Goal: Navigation & Orientation: Find specific page/section

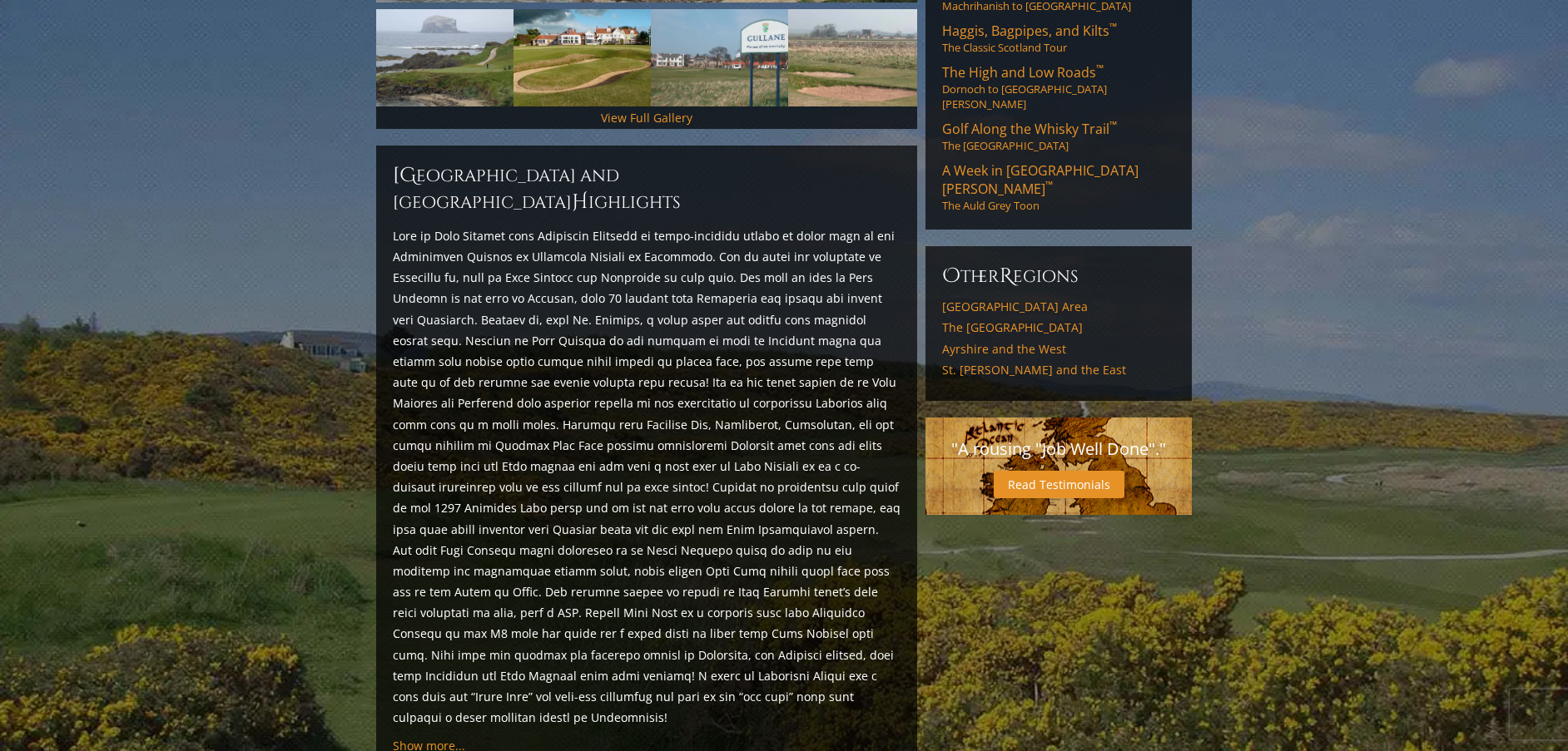
scroll to position [624, 0]
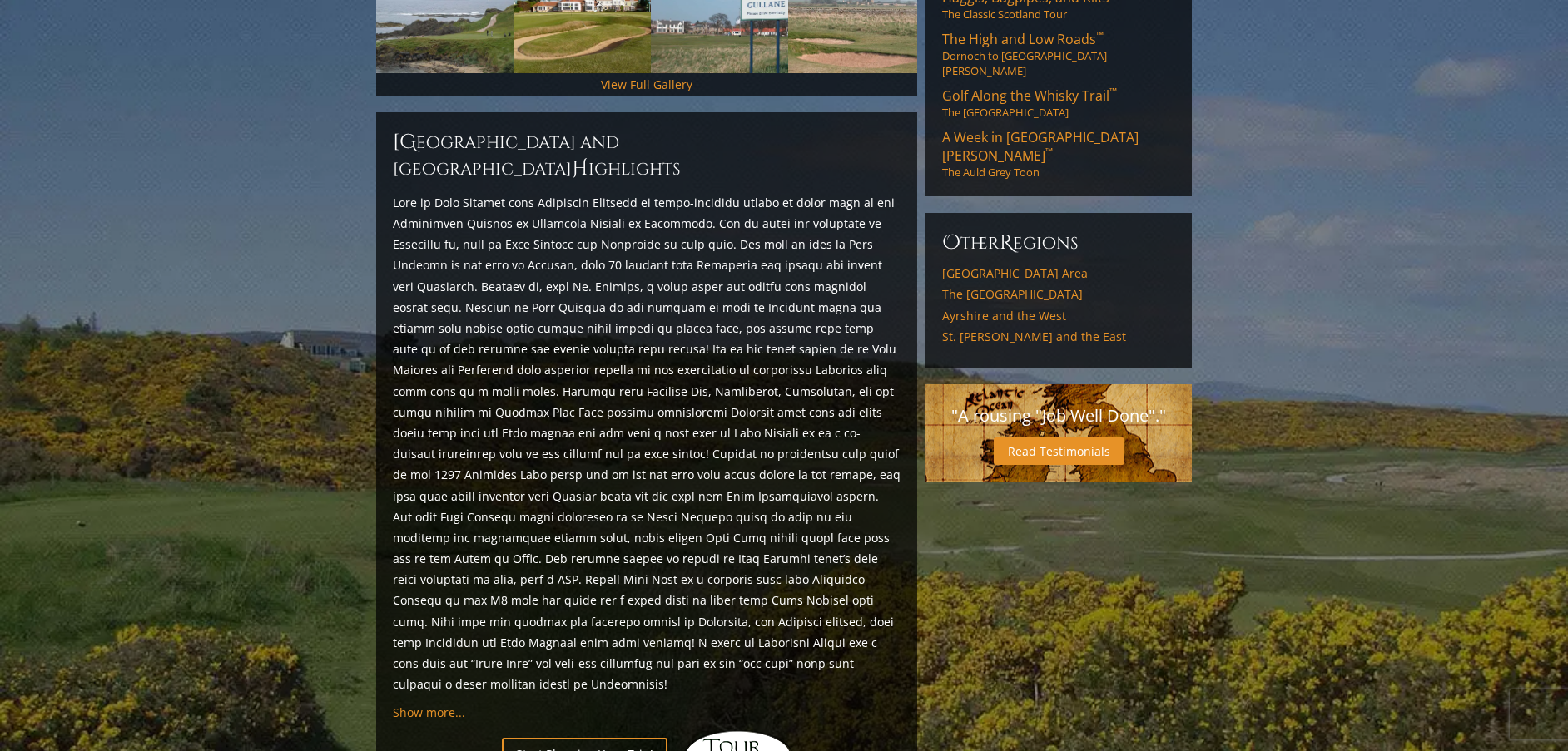
click at [417, 650] on div "[GEOGRAPHIC_DATA] and [GEOGRAPHIC_DATA] H ighlights Show more... [GEOGRAPHIC_DA…" at bounding box center [647, 455] width 541 height 686
click at [434, 705] on span "Show more..." at bounding box center [429, 713] width 72 height 16
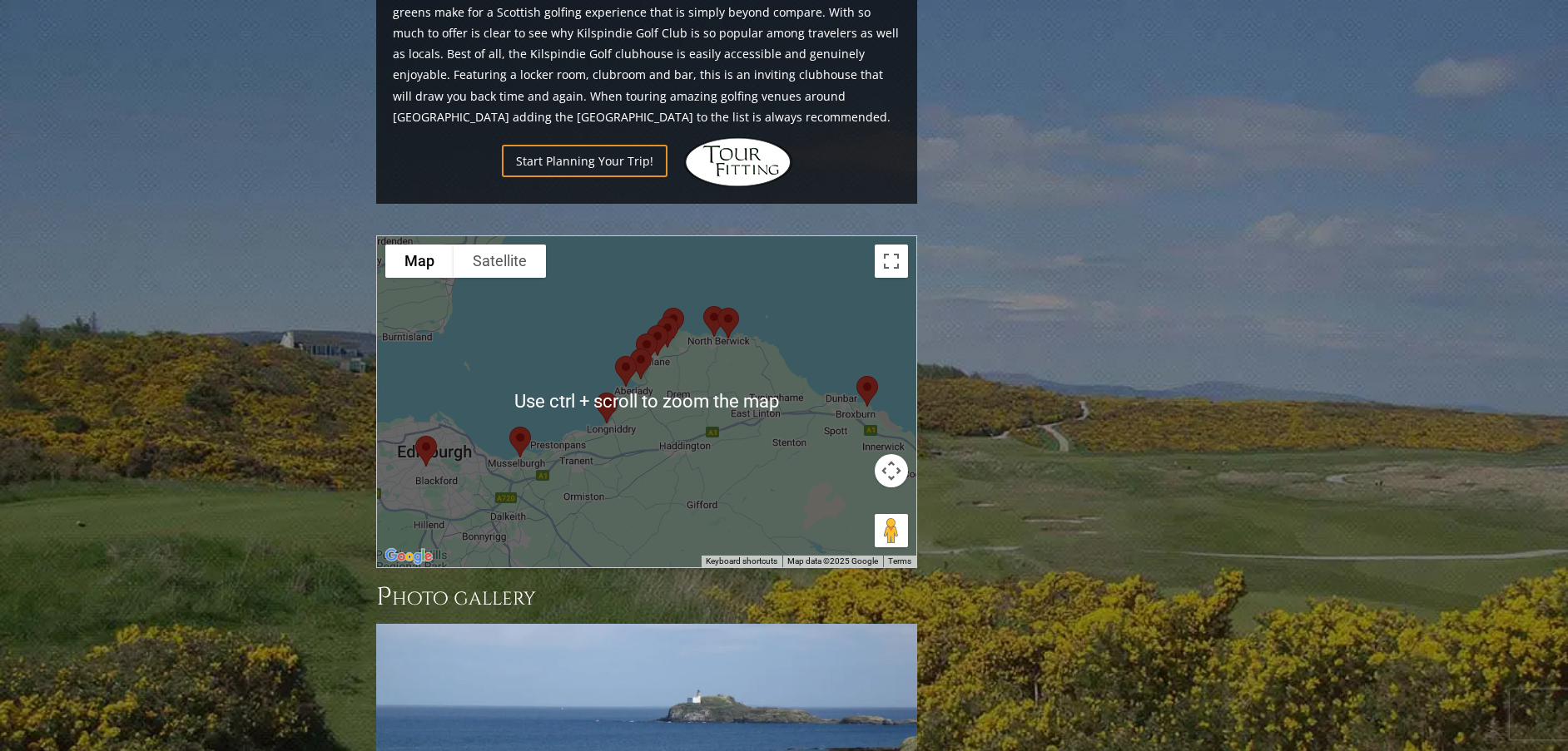
scroll to position [3953, 0]
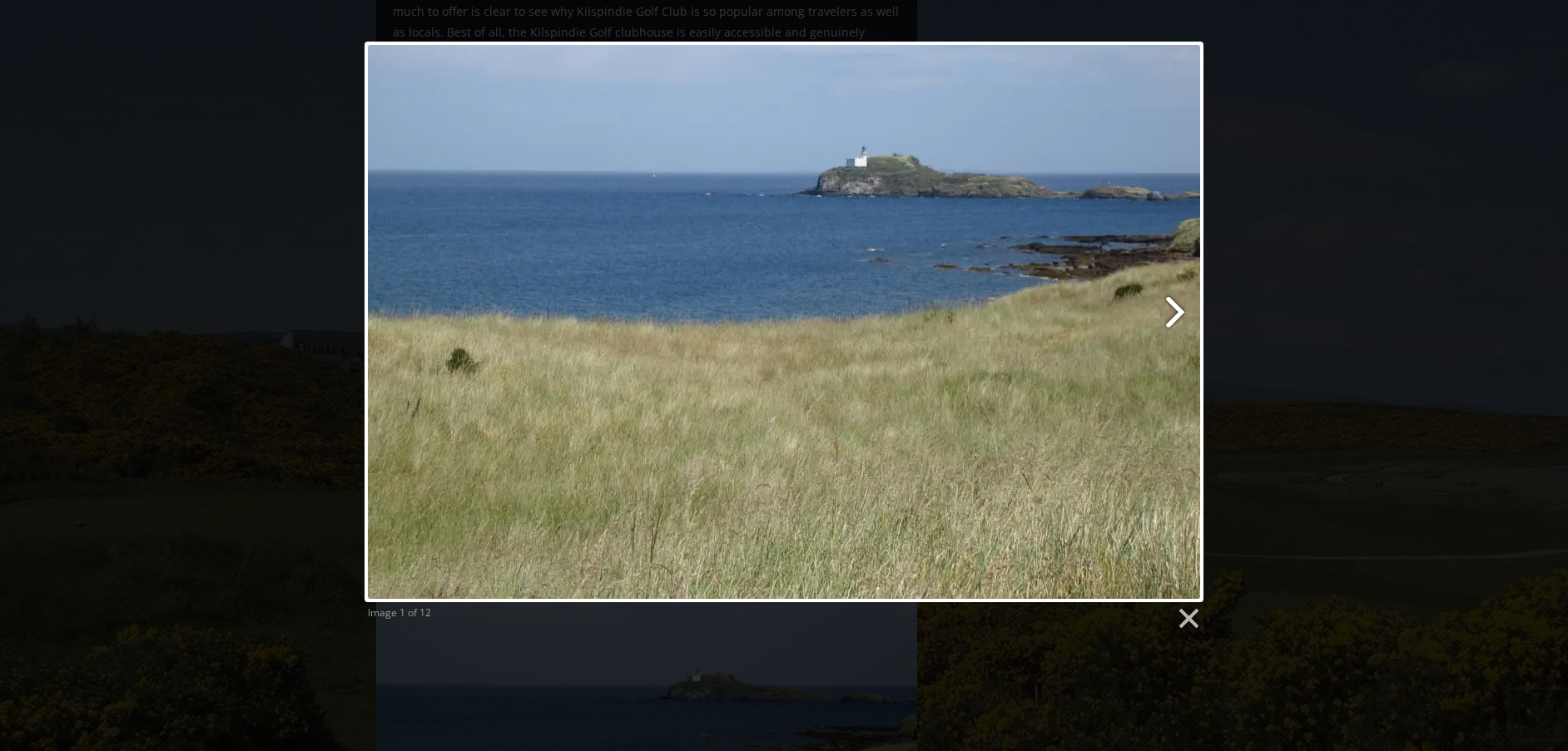
click at [1173, 308] on link at bounding box center [935, 322] width 537 height 561
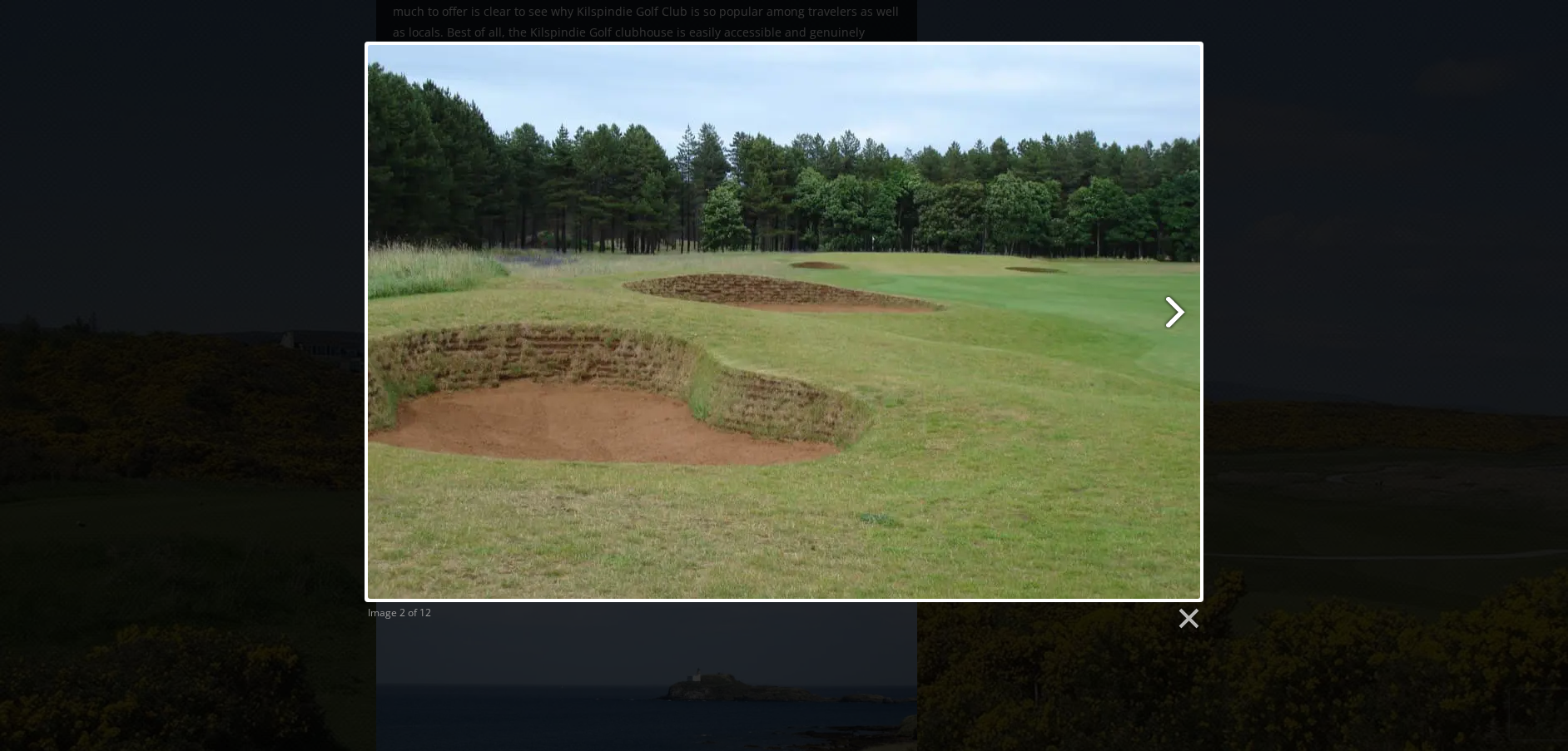
click at [1173, 308] on link at bounding box center [935, 322] width 537 height 561
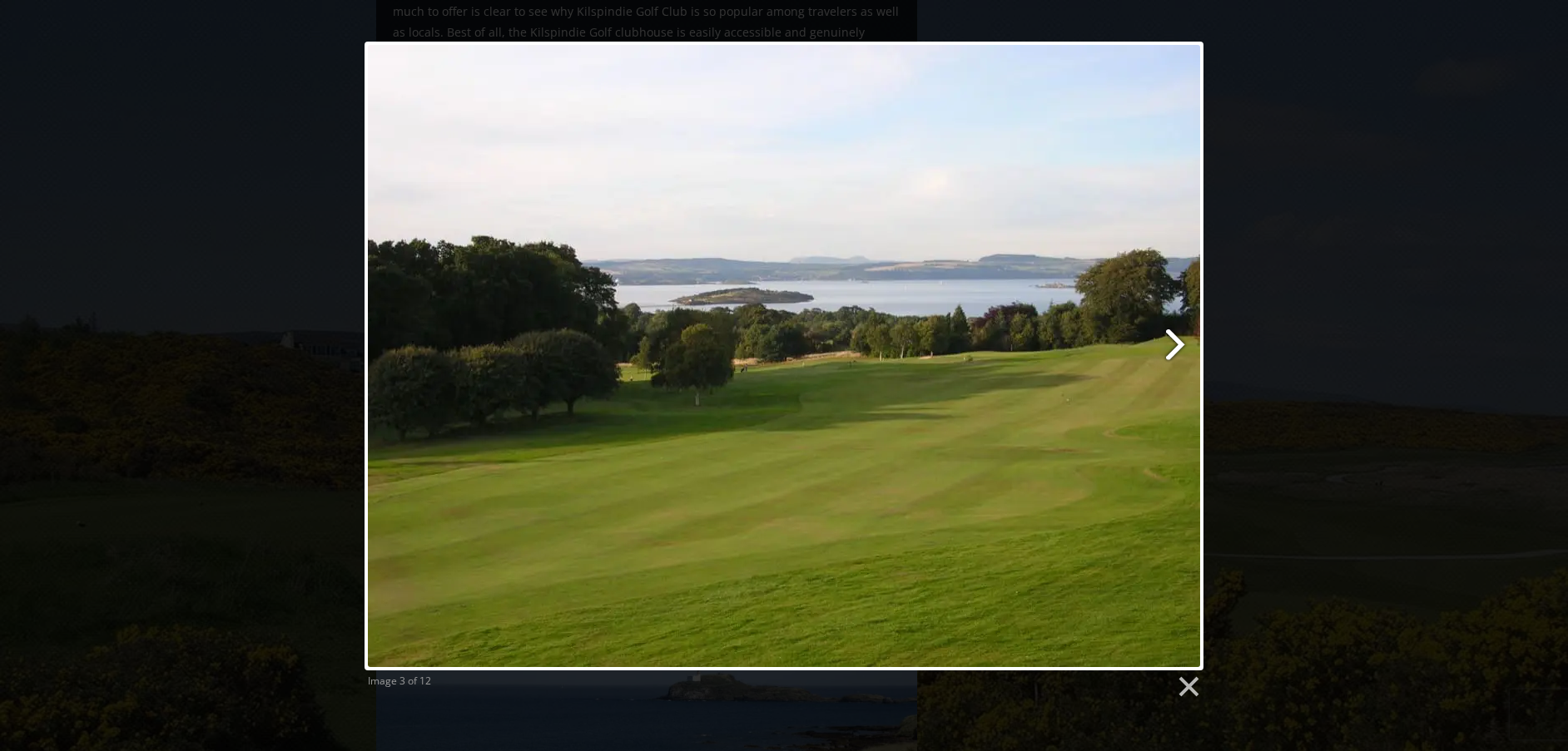
click at [1177, 350] on link at bounding box center [935, 356] width 537 height 629
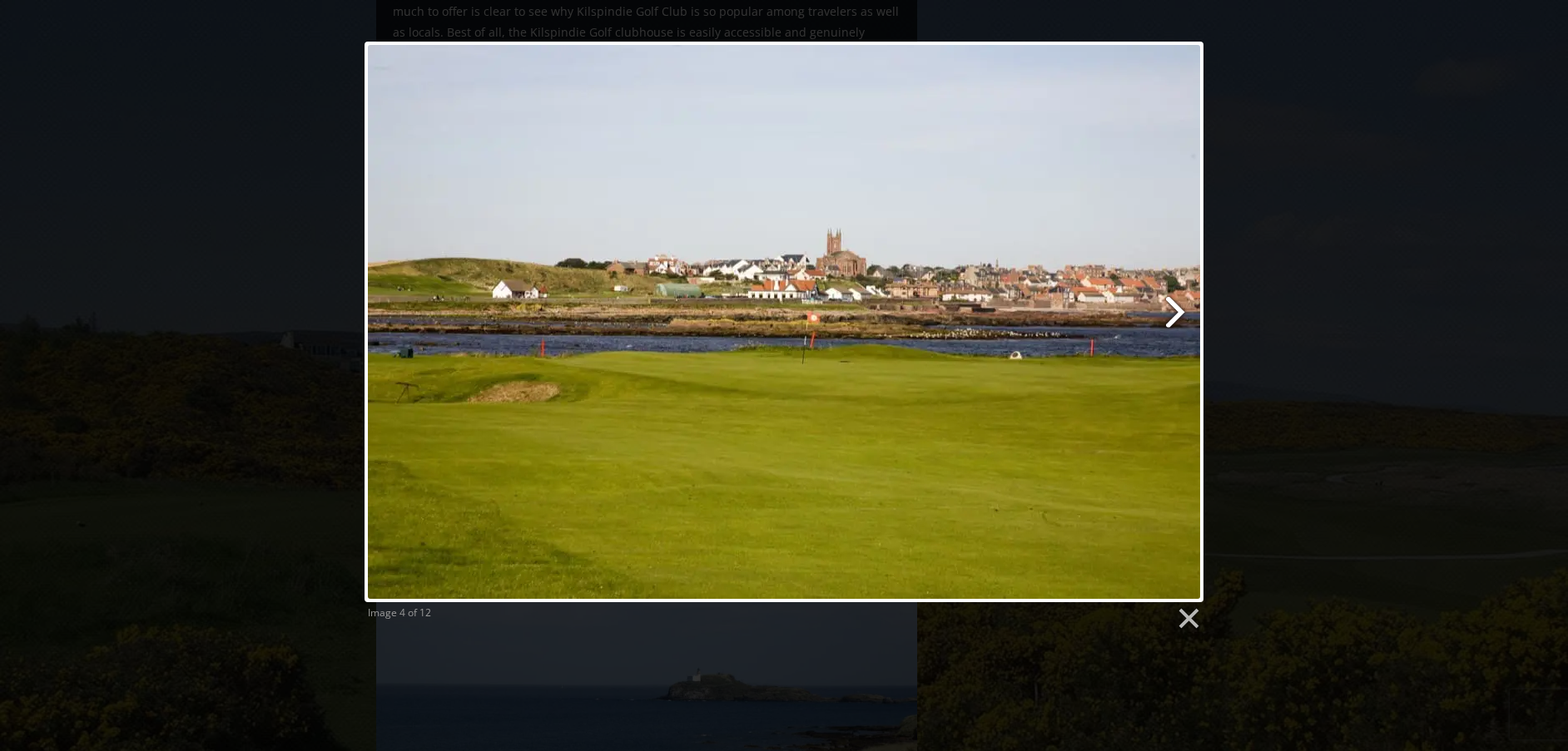
click at [1178, 321] on link at bounding box center [935, 322] width 537 height 561
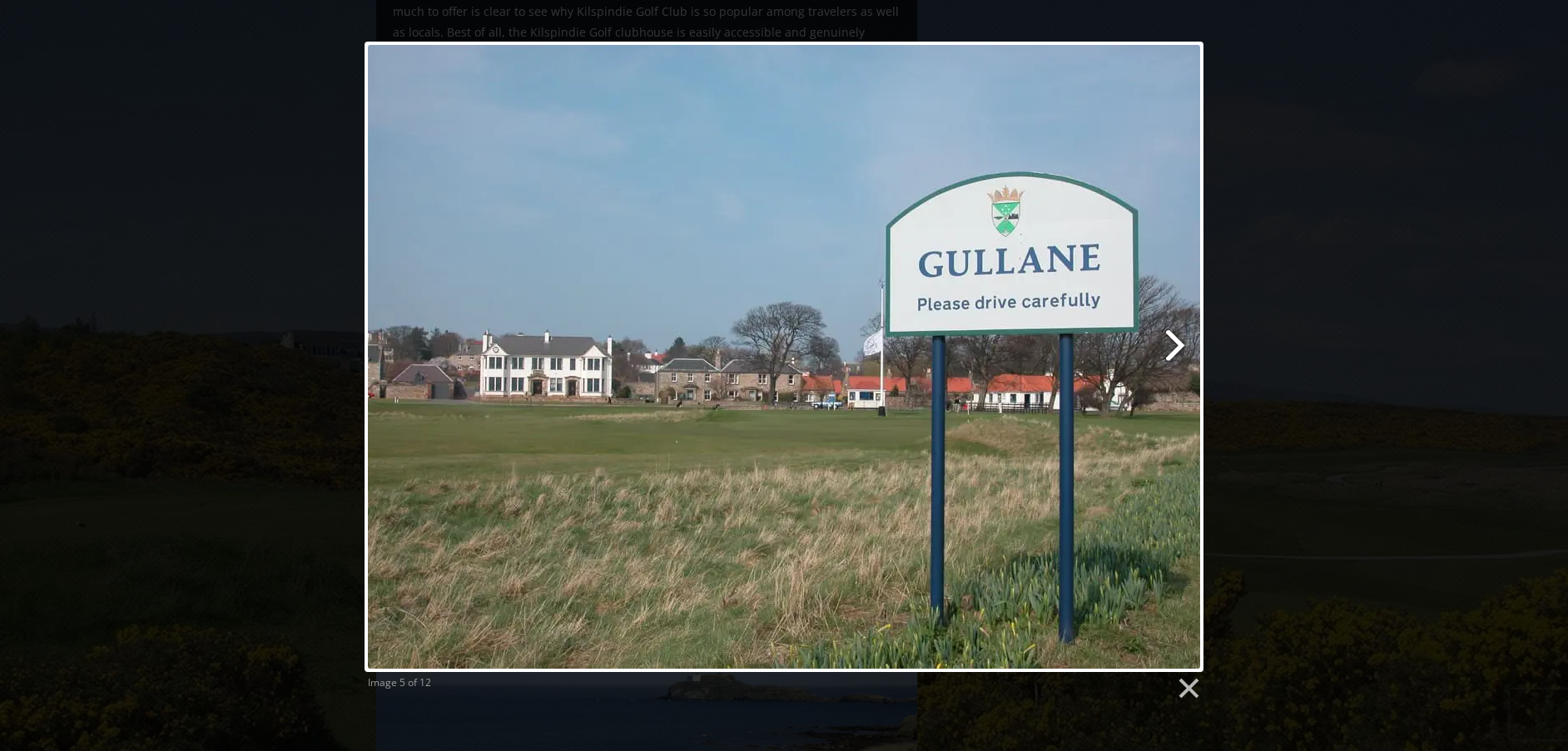
click at [1179, 340] on link at bounding box center [935, 357] width 537 height 631
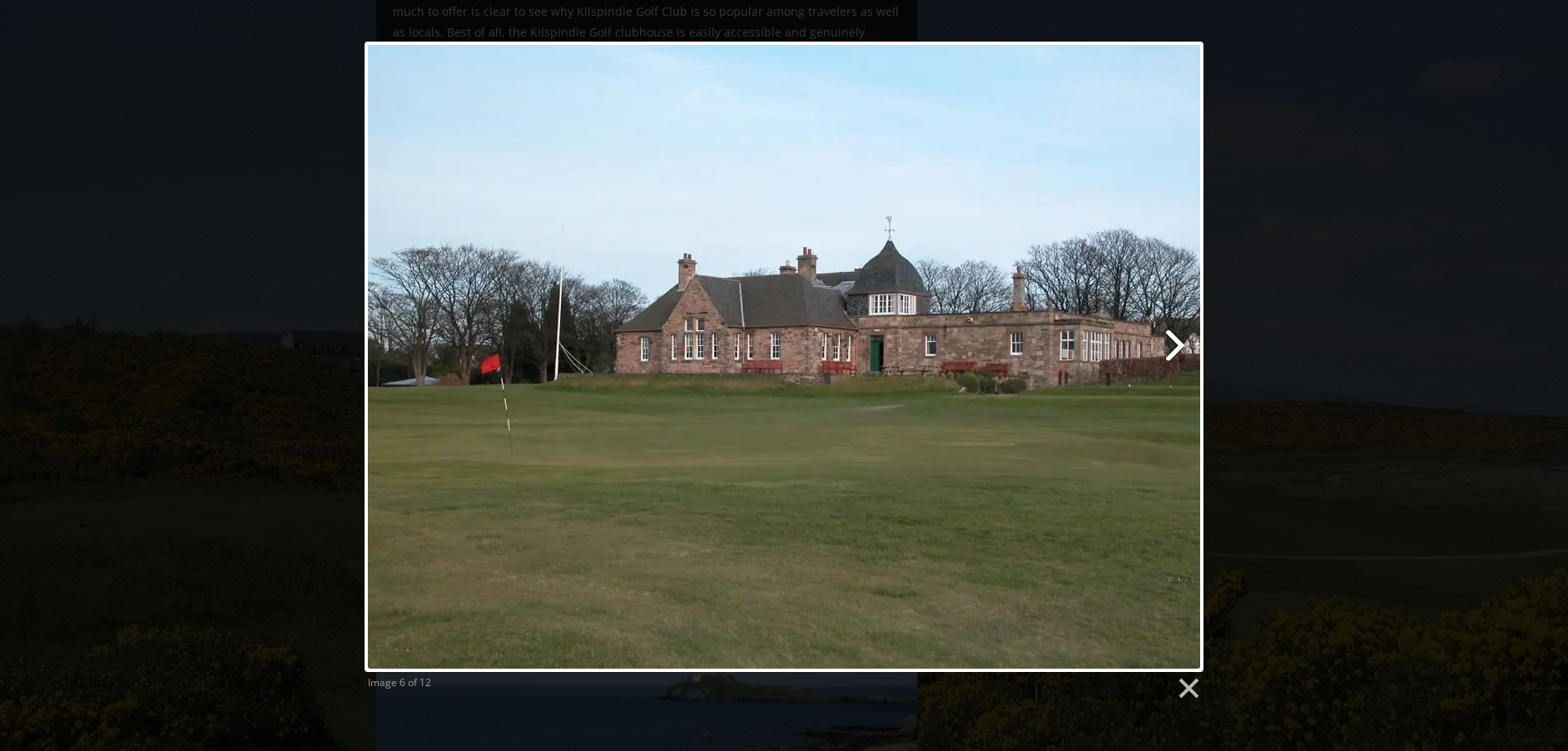
click at [1179, 340] on link at bounding box center [935, 357] width 537 height 631
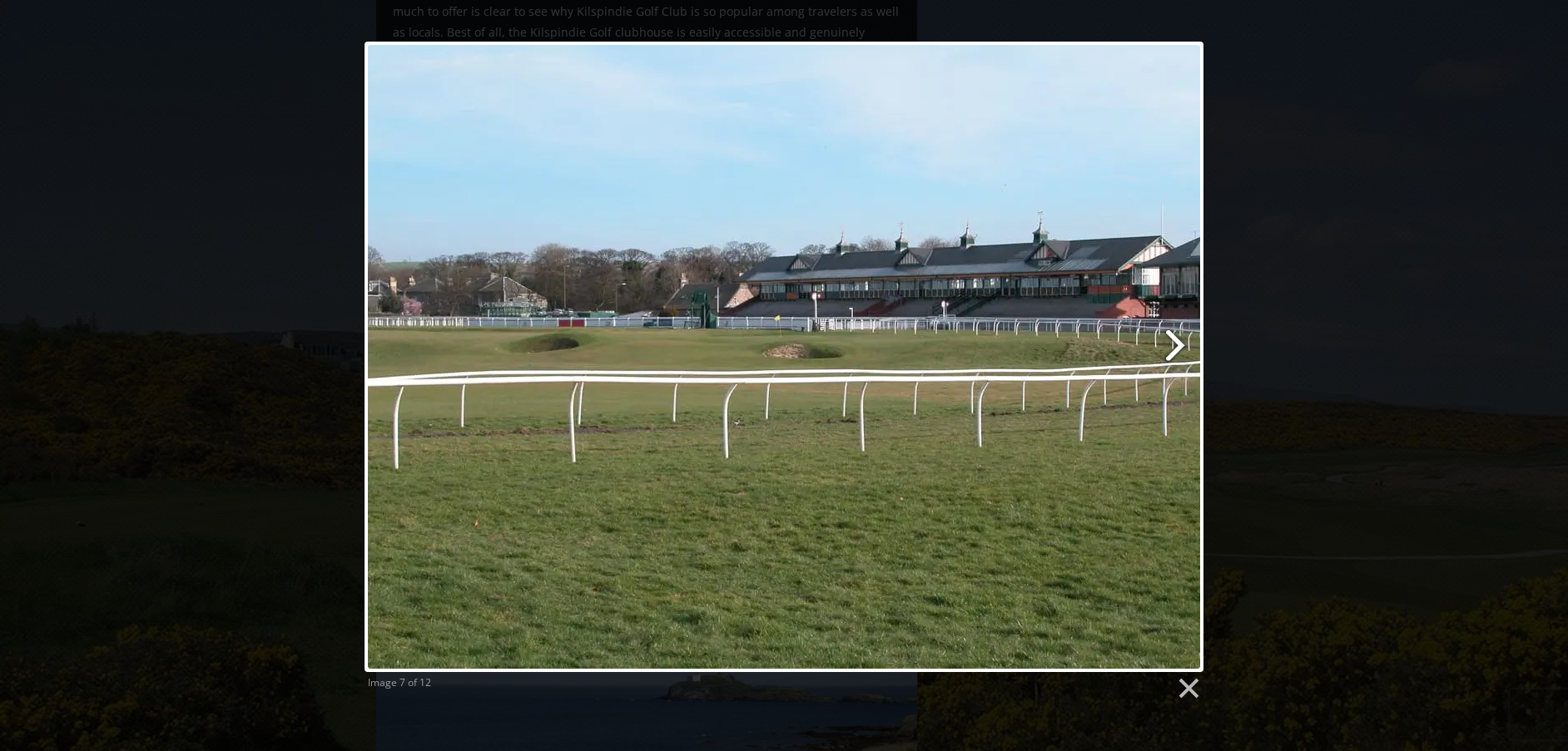
click at [1179, 340] on link at bounding box center [935, 357] width 537 height 631
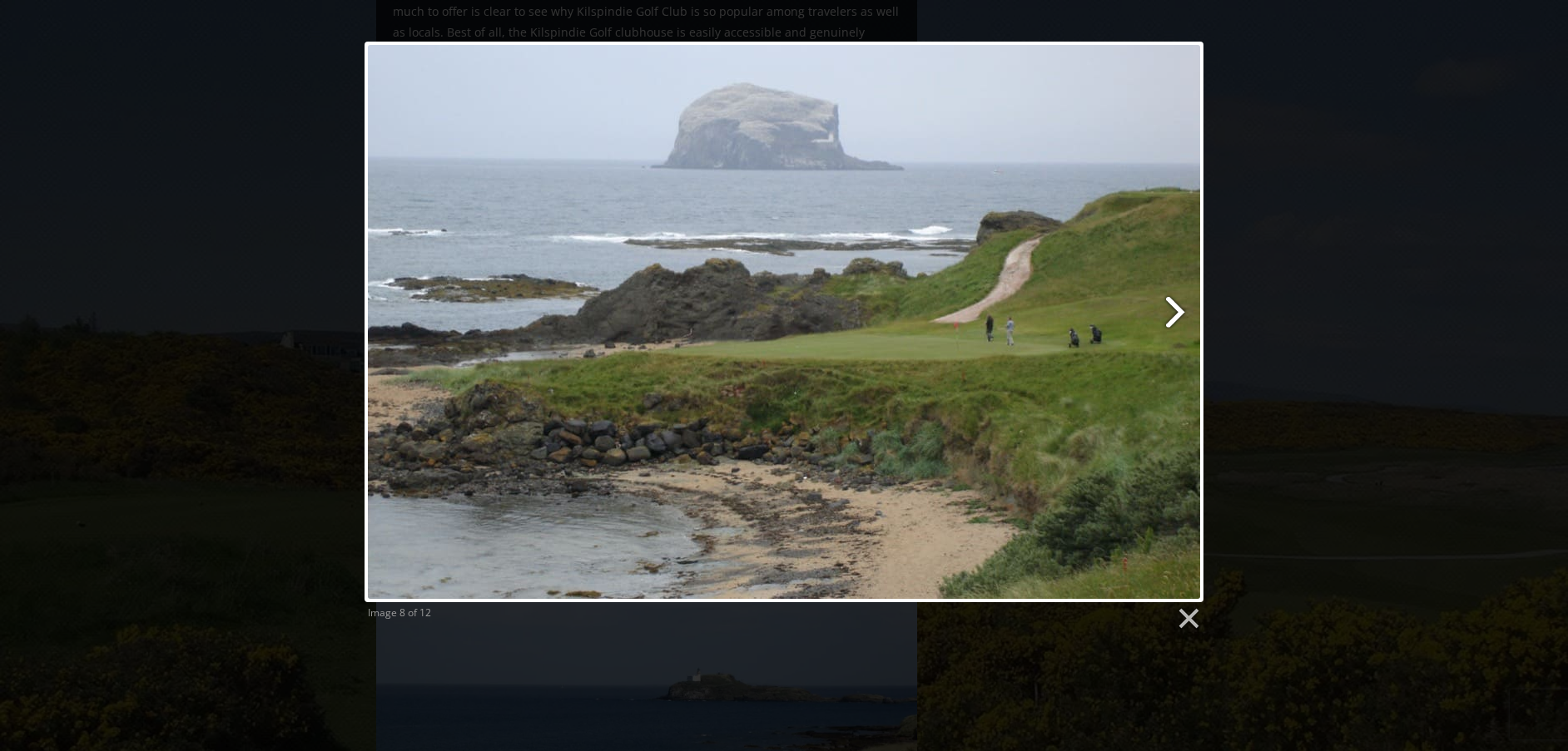
click at [1178, 310] on link at bounding box center [935, 322] width 537 height 561
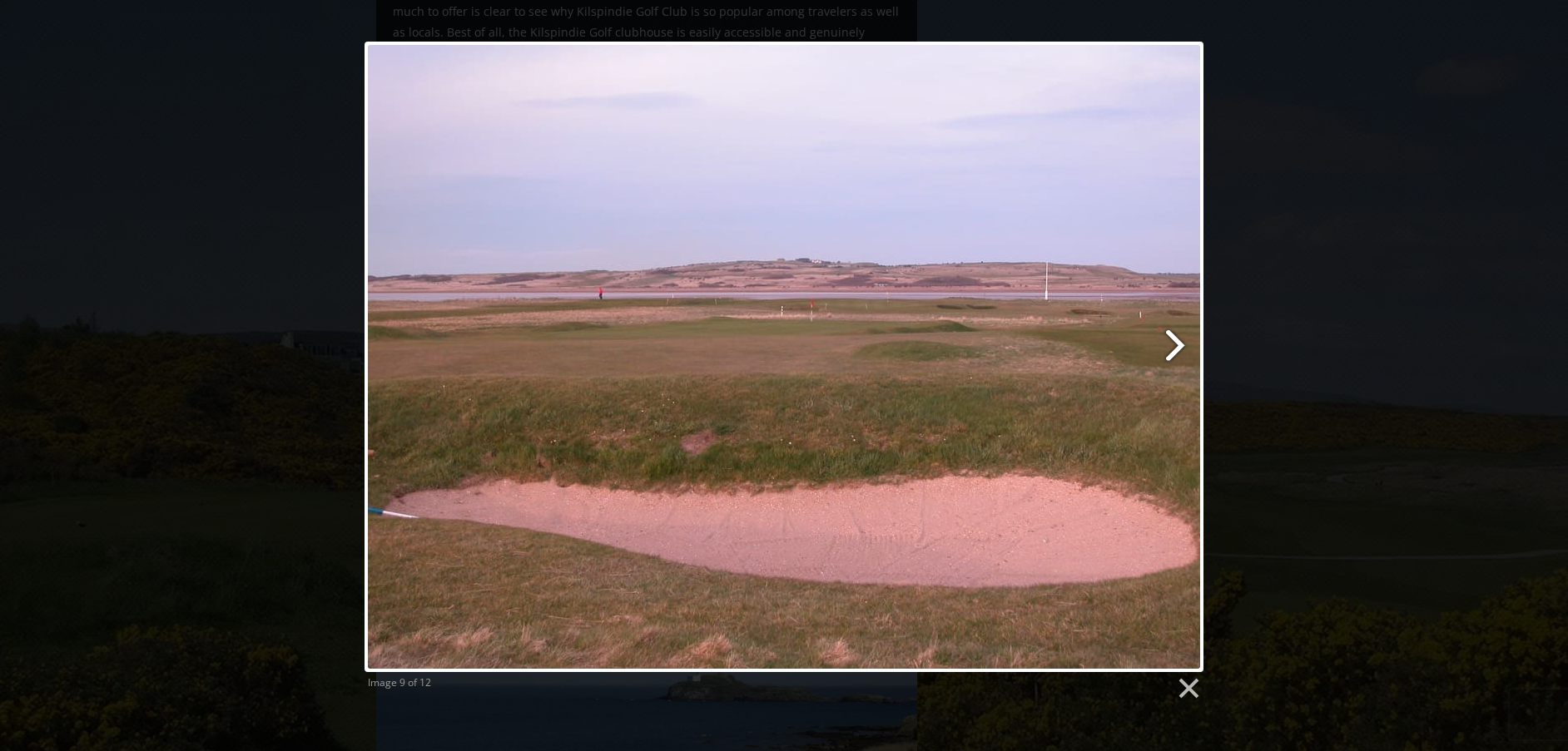
click at [1173, 329] on link at bounding box center [935, 357] width 537 height 631
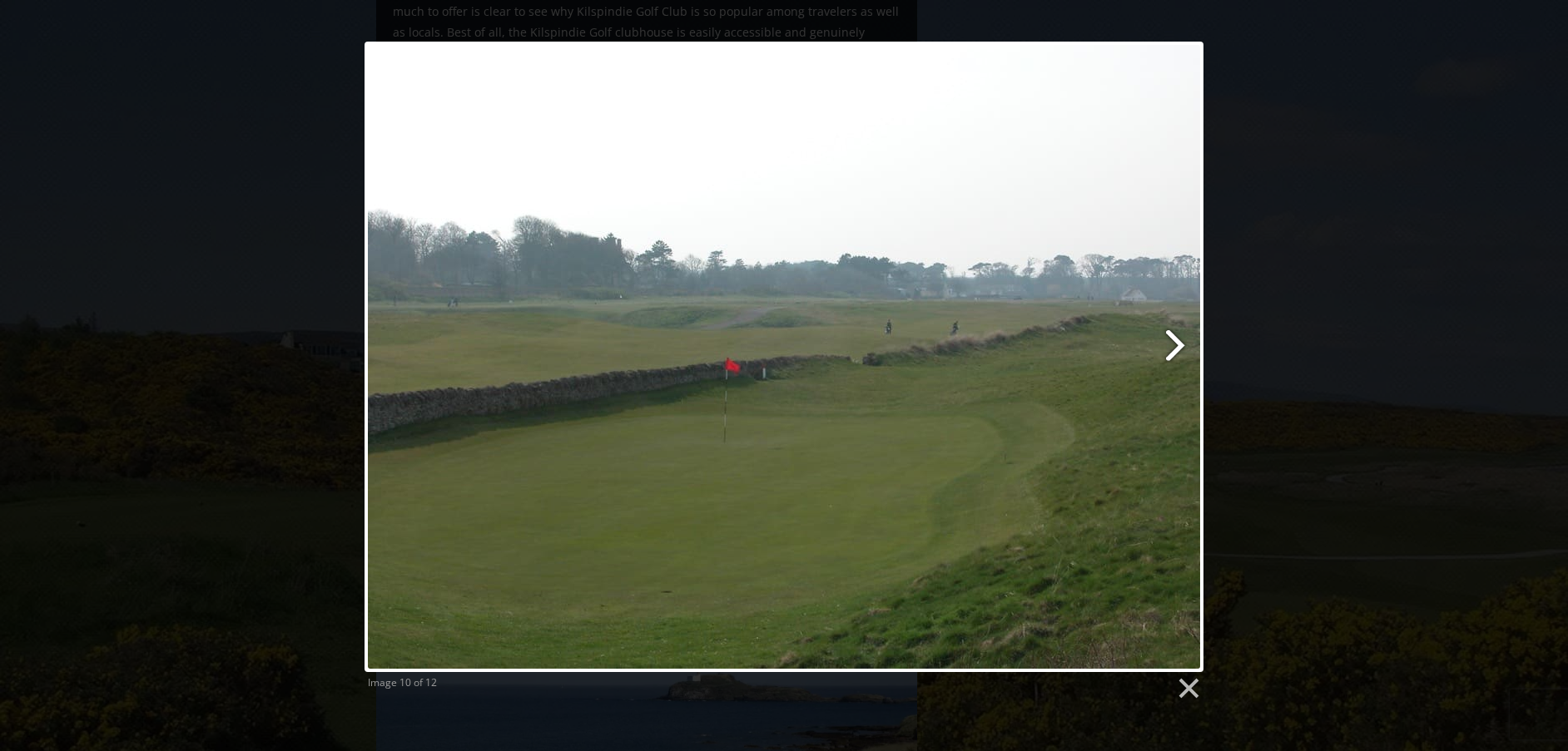
click at [1171, 340] on link at bounding box center [935, 357] width 537 height 631
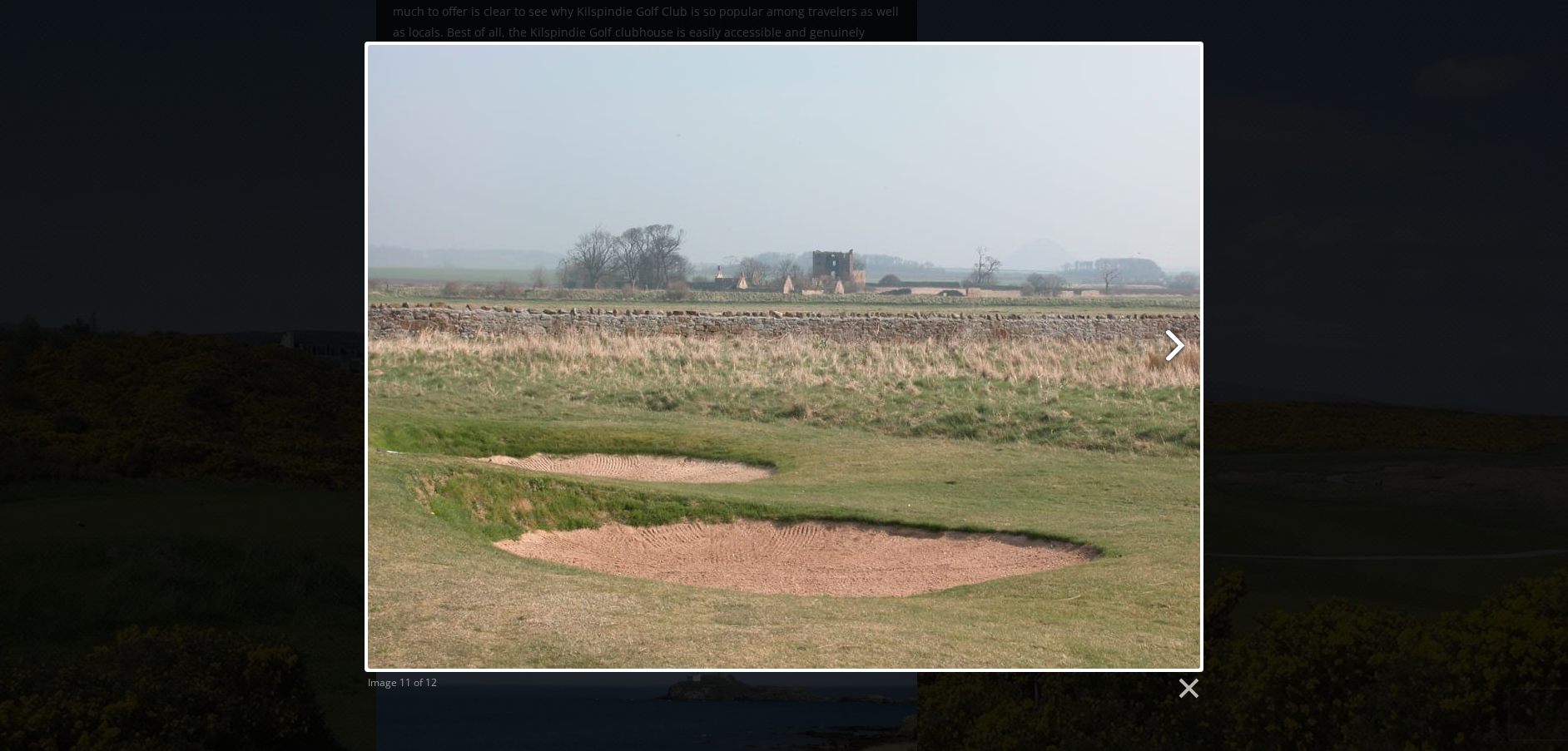
click at [1171, 340] on link at bounding box center [935, 357] width 537 height 631
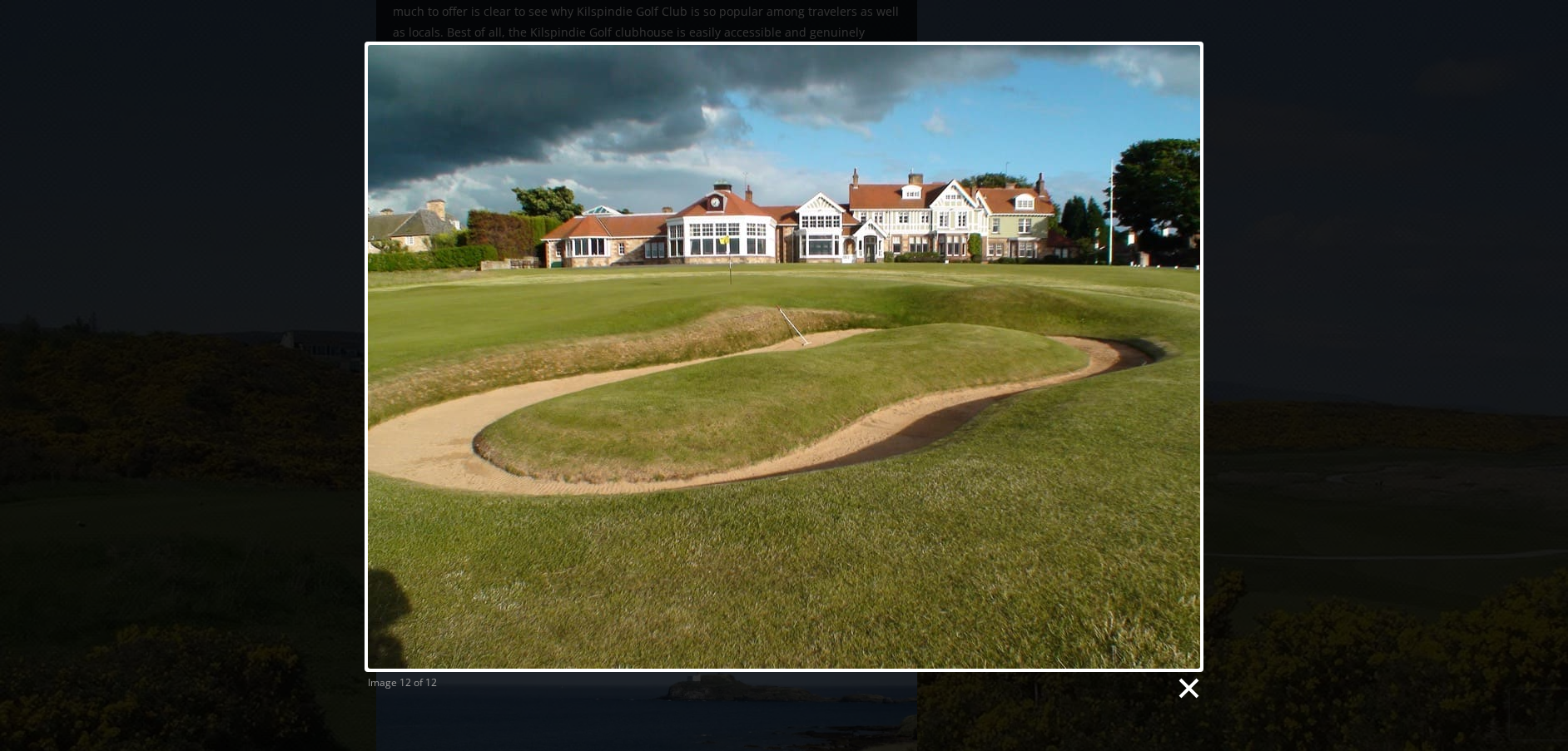
click at [1182, 689] on link at bounding box center [1188, 689] width 25 height 25
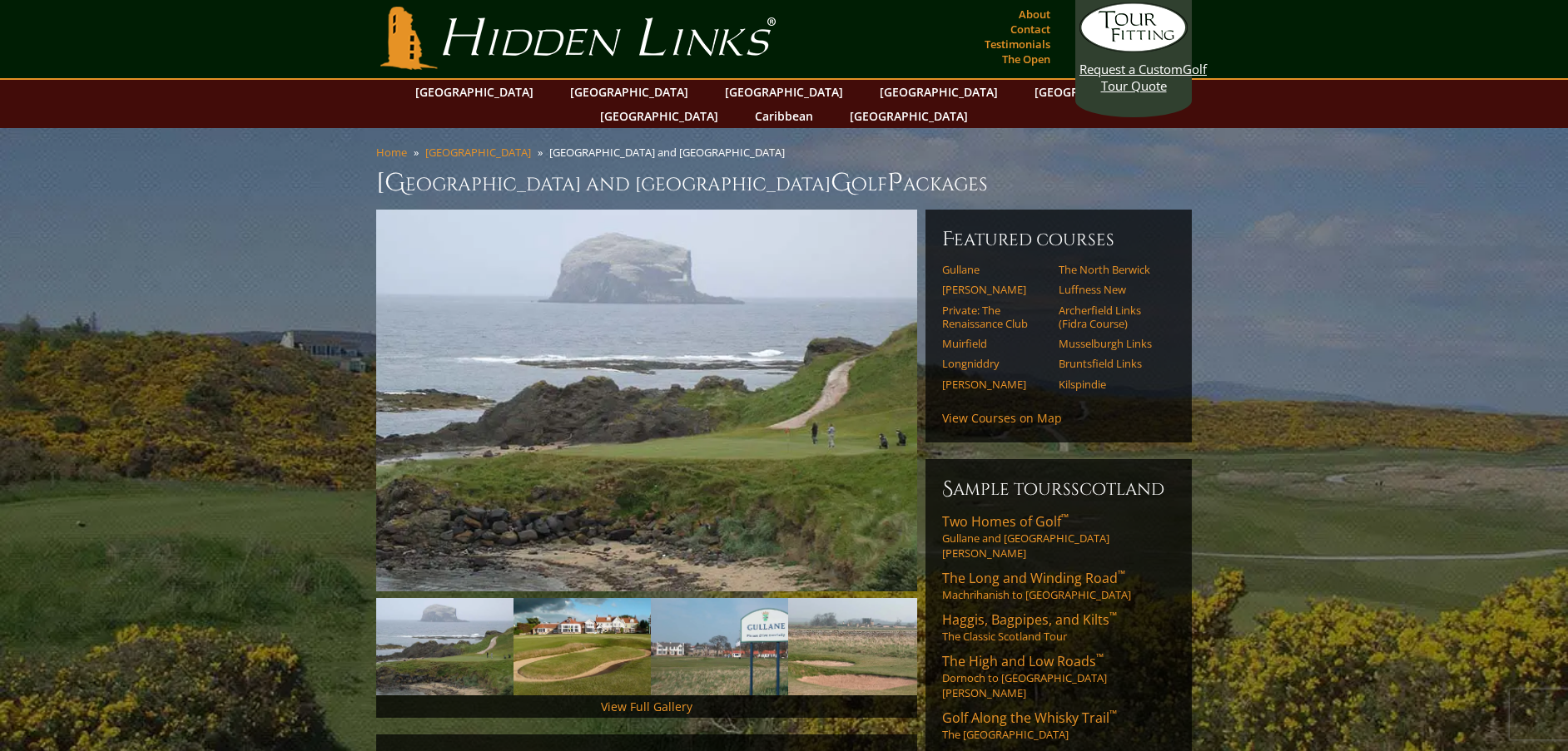
scroll to position [0, 0]
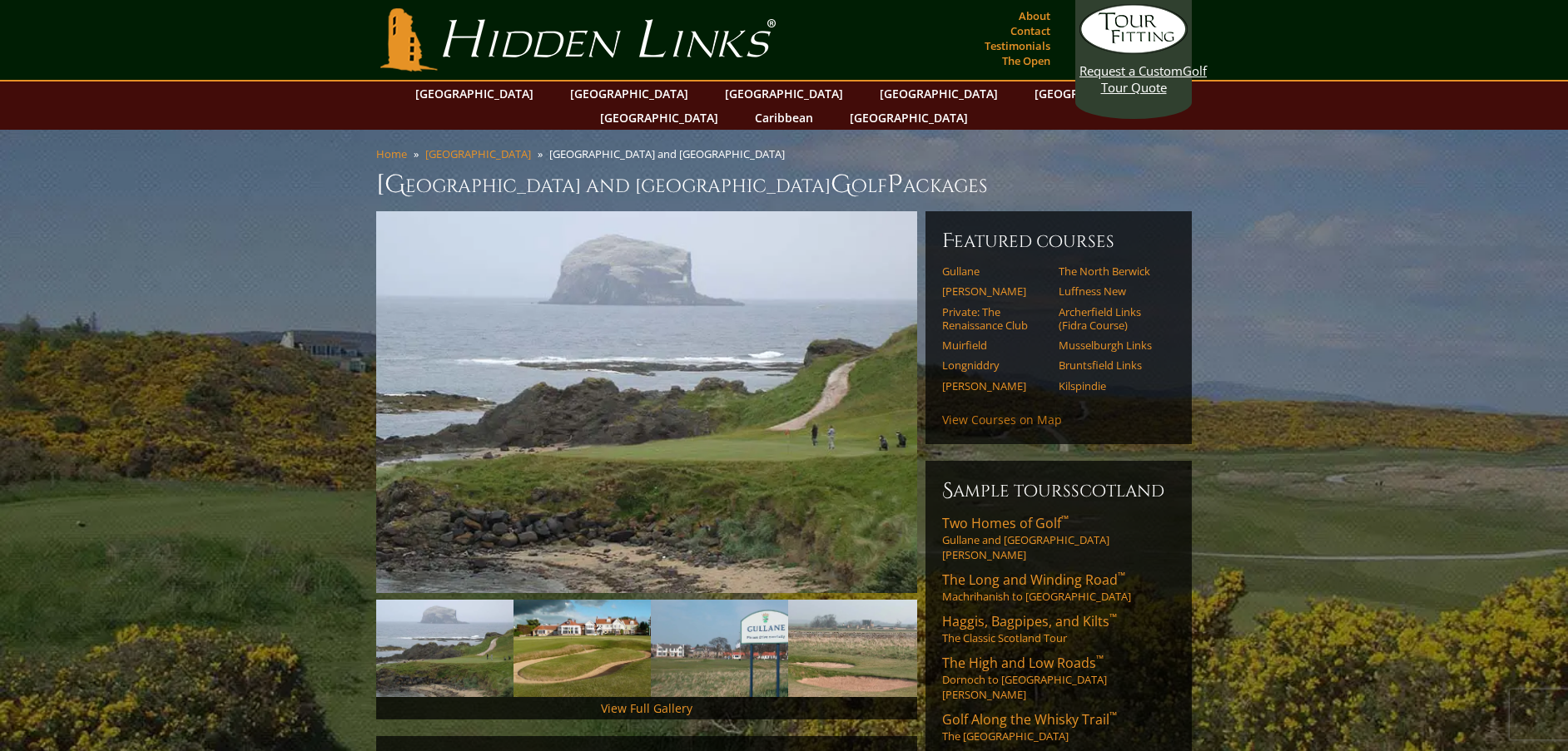
click at [1032, 412] on link "View Courses on Map" at bounding box center [1002, 420] width 120 height 16
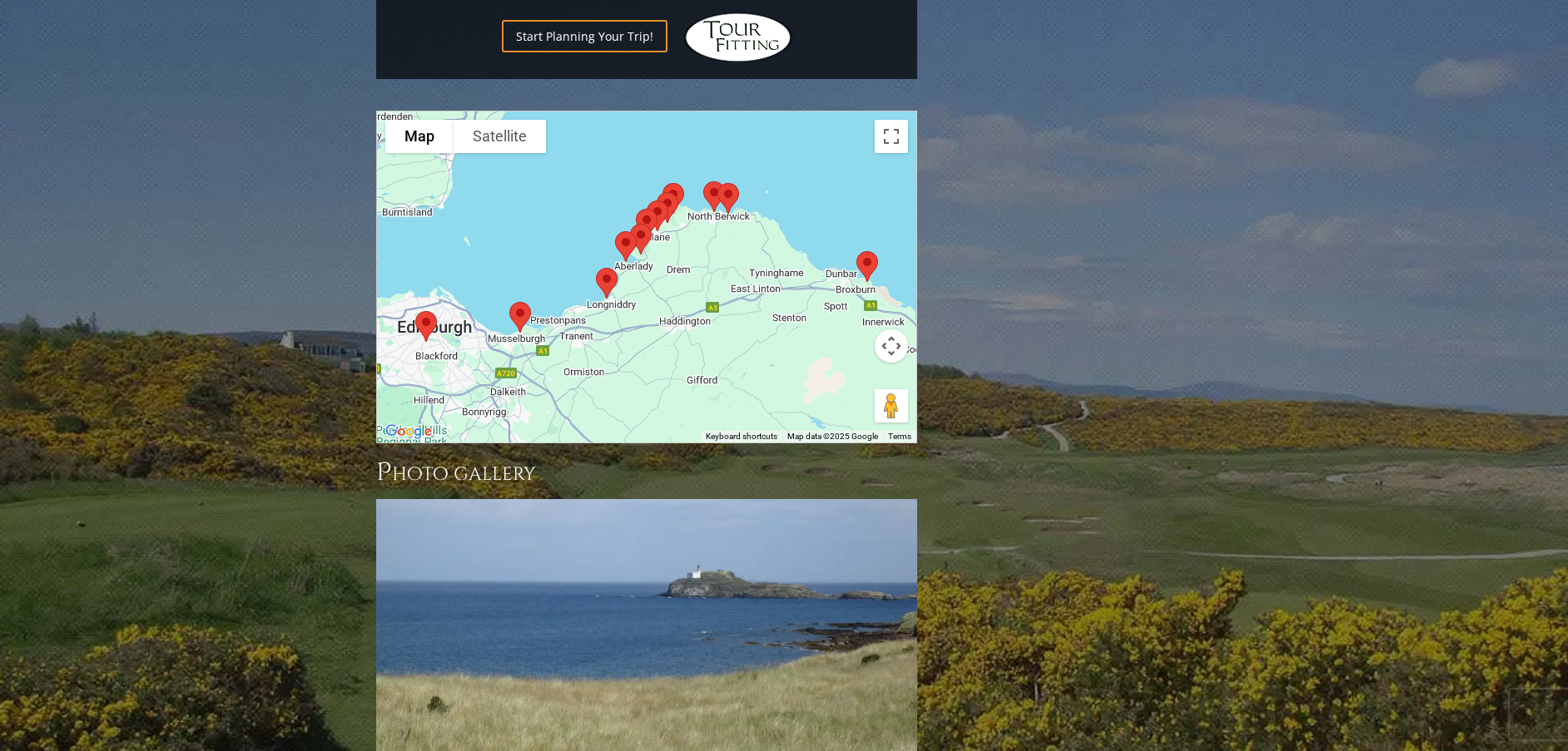
scroll to position [3905, 0]
